Goal: Feedback & Contribution: Submit feedback/report problem

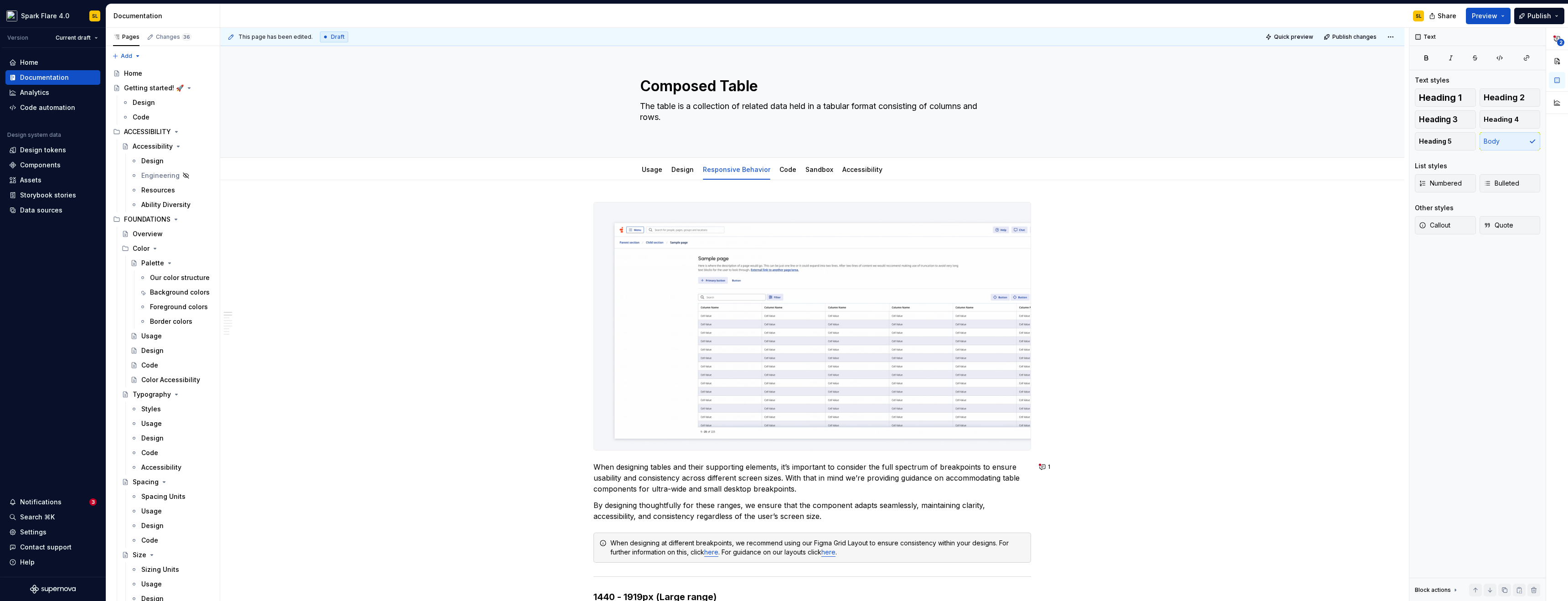
scroll to position [4824, 0]
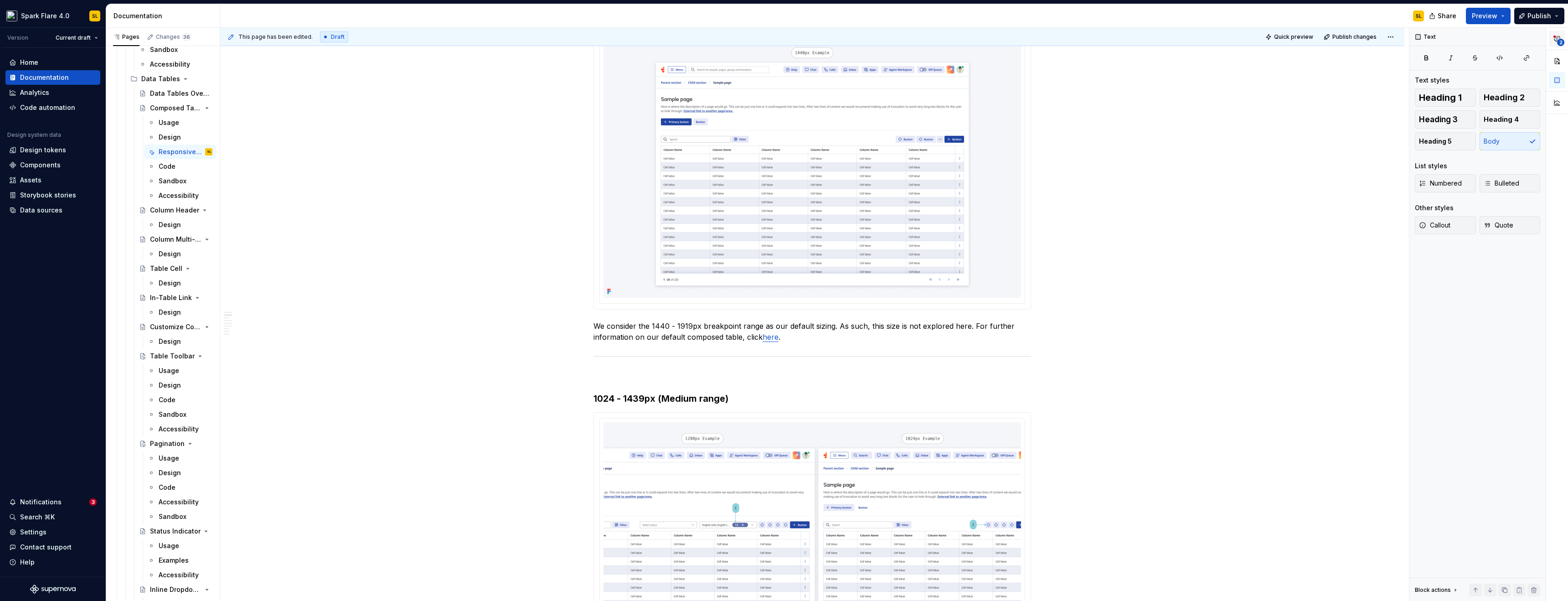
click at [1559, 37] on icon "button" at bounding box center [1557, 39] width 5 height 5
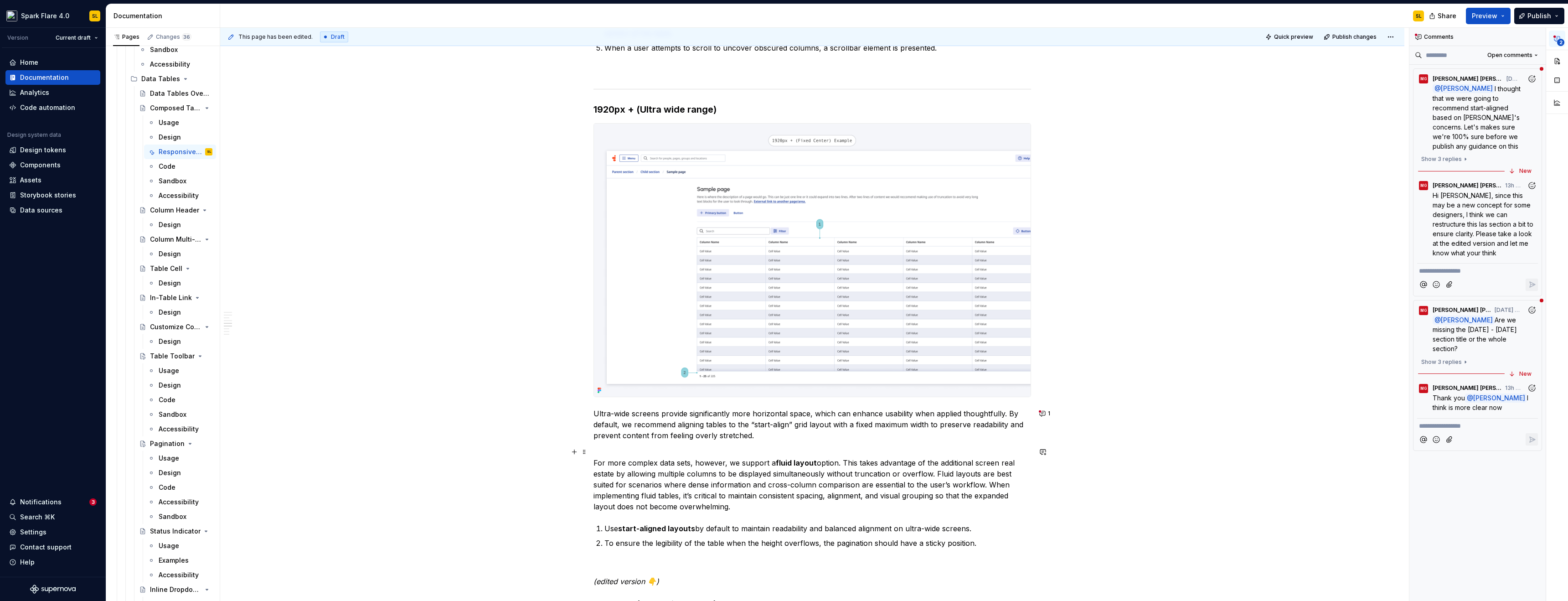
scroll to position [1851, 0]
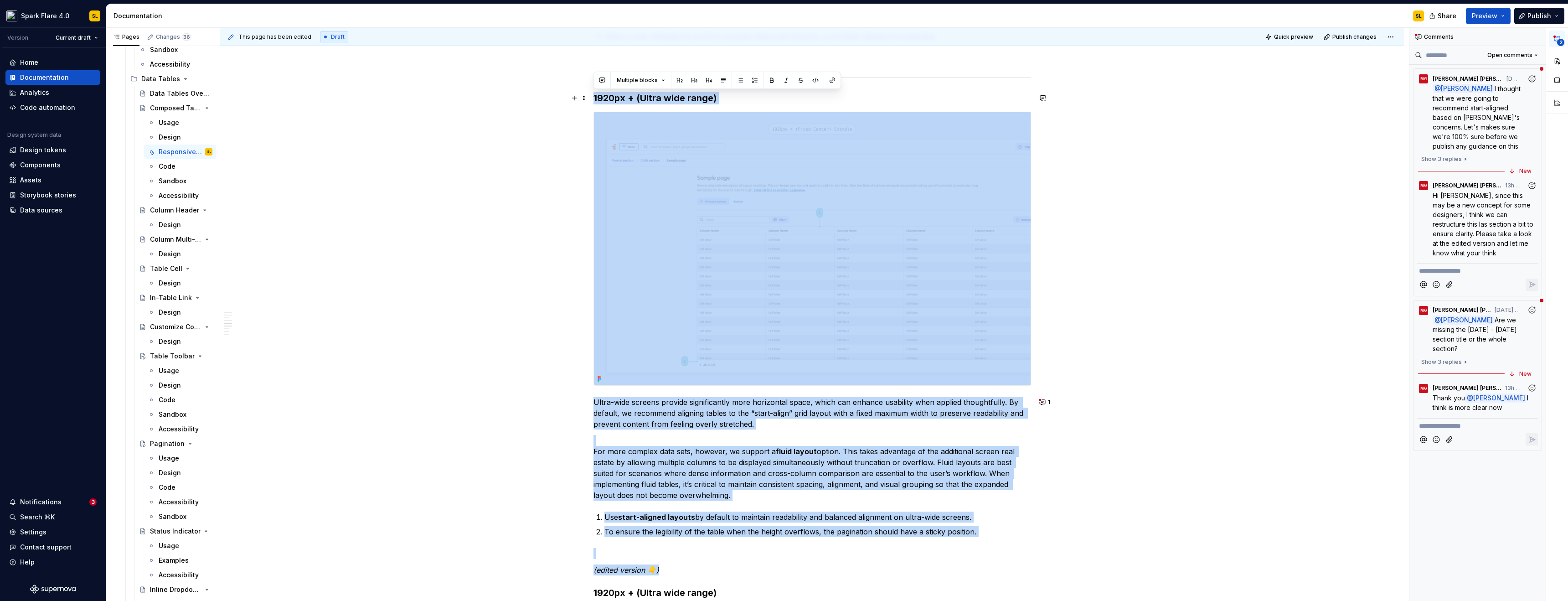
drag, startPoint x: 673, startPoint y: 569, endPoint x: 592, endPoint y: 97, distance: 478.9
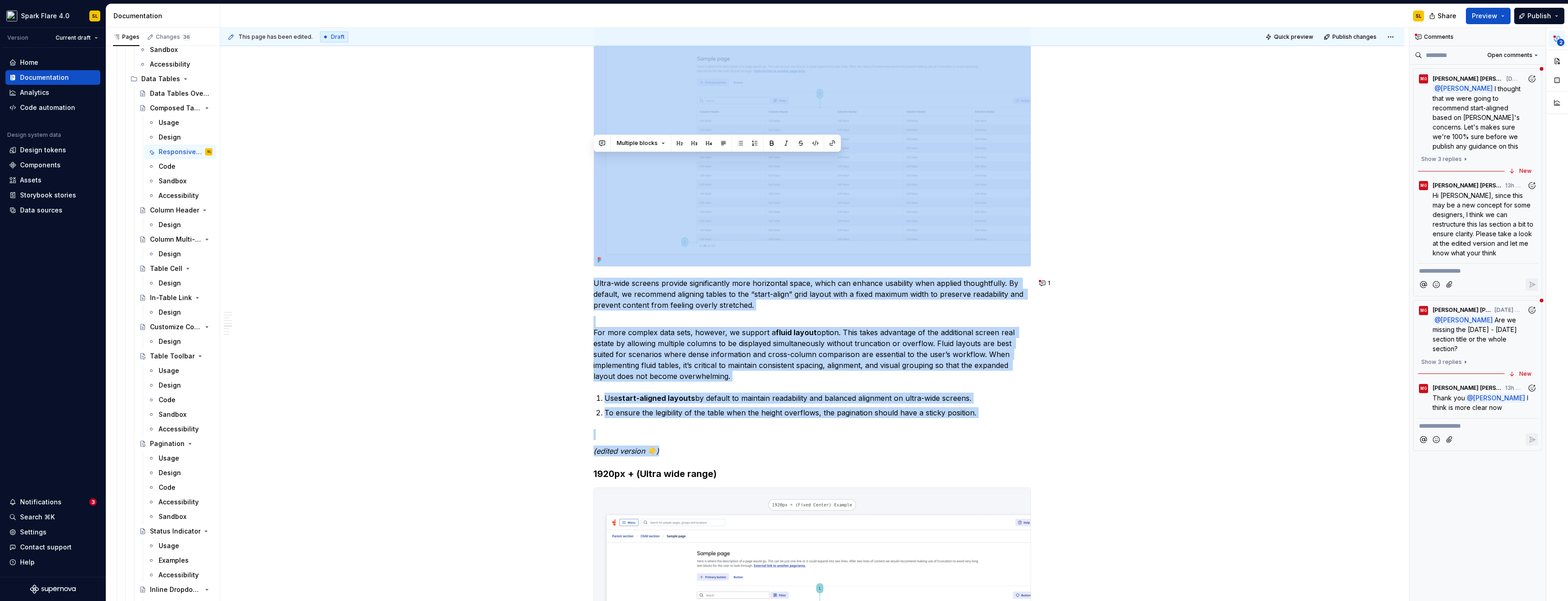
scroll to position [1788, 0]
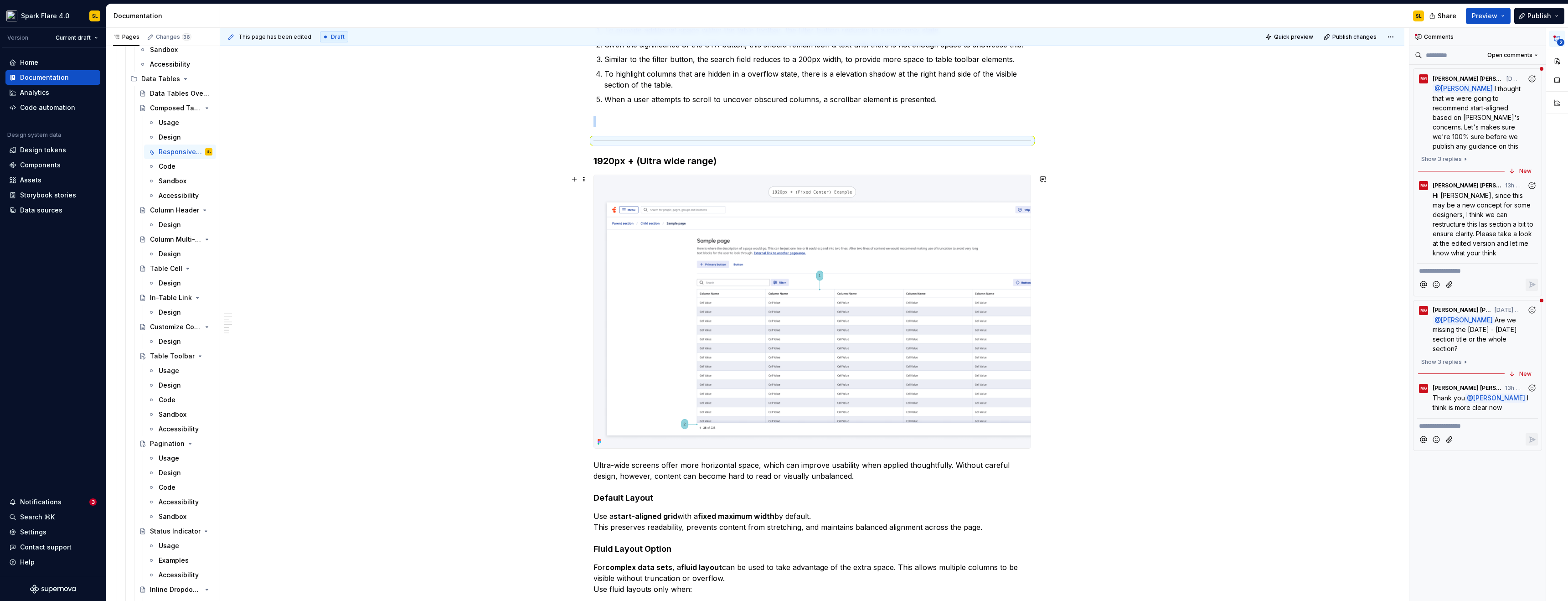
drag, startPoint x: 1090, startPoint y: 311, endPoint x: 1468, endPoint y: 244, distance: 383.9
click at [1460, 275] on p "**********" at bounding box center [1477, 271] width 117 height 10
type textarea "*"
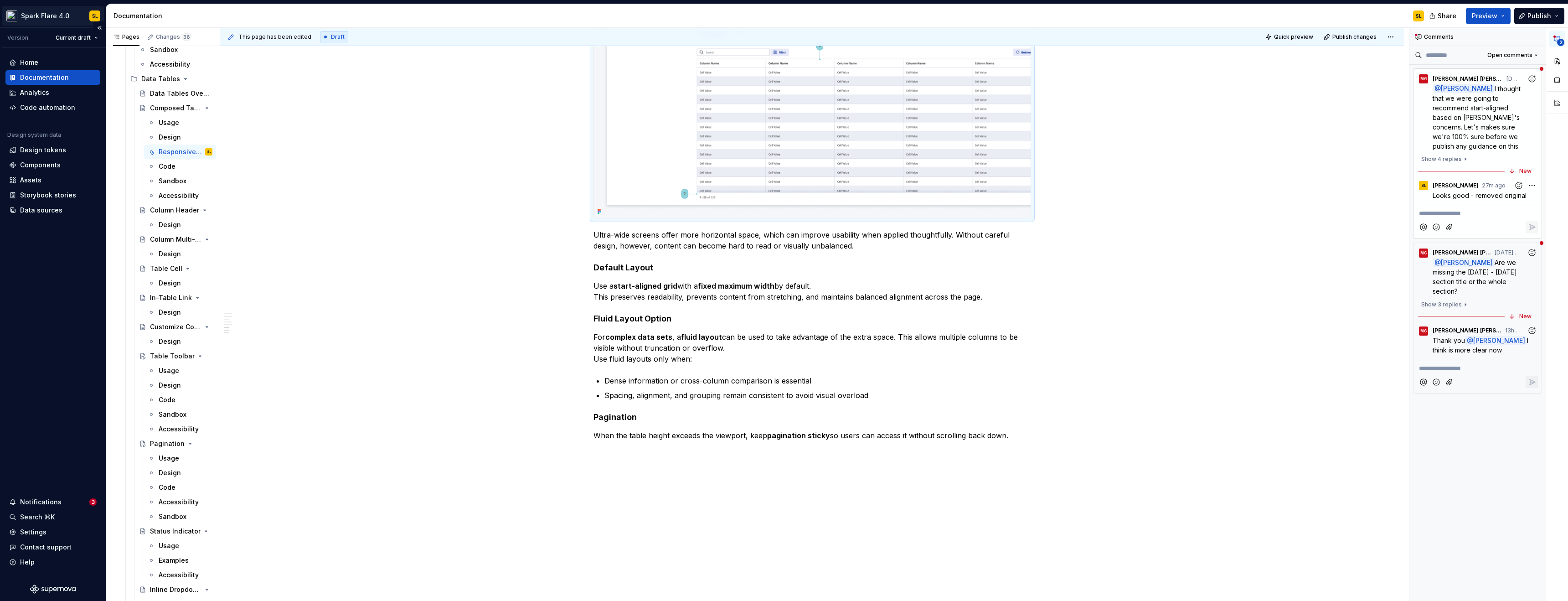
type textarea "*"
